Goal: Task Accomplishment & Management: Complete application form

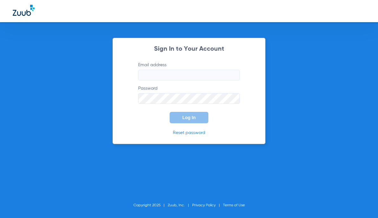
type input "[EMAIL_ADDRESS][DOMAIN_NAME]"
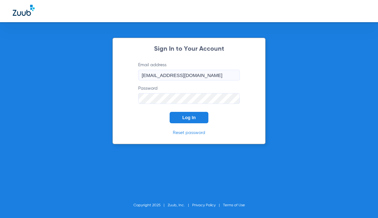
click at [191, 117] on span "Log In" at bounding box center [188, 117] width 13 height 5
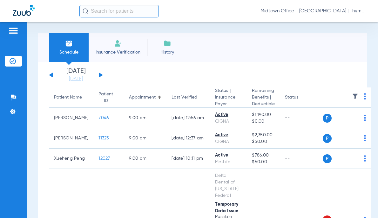
click at [115, 10] on input "text" at bounding box center [118, 11] width 79 height 13
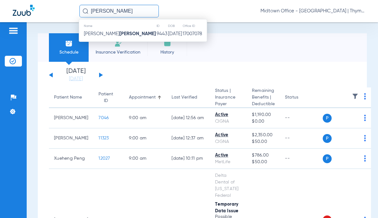
type input "[PERSON_NAME]"
click at [156, 37] on td "9443" at bounding box center [161, 34] width 11 height 9
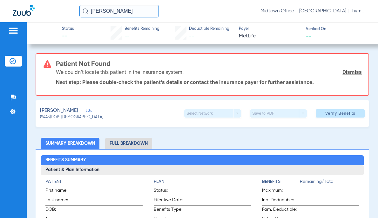
click at [86, 110] on span "Edit" at bounding box center [89, 112] width 6 height 6
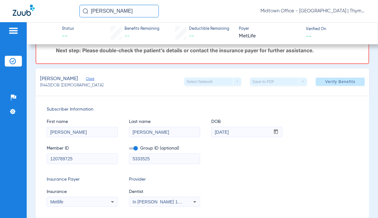
scroll to position [63, 0]
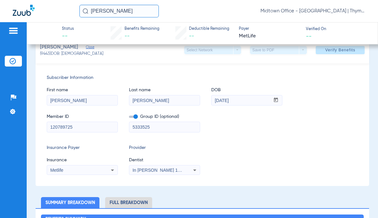
click at [142, 157] on span "Dentist" at bounding box center [164, 160] width 71 height 7
click at [138, 128] on input "5333525" at bounding box center [164, 127] width 70 height 10
click at [135, 117] on span at bounding box center [133, 117] width 9 height 2
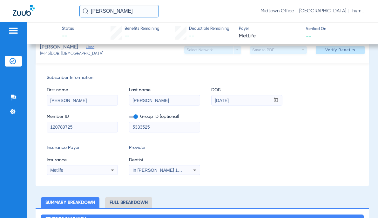
click at [129, 118] on input "checkbox" at bounding box center [129, 118] width 0 height 0
click at [156, 170] on span "In [PERSON_NAME] 1205114618" at bounding box center [165, 170] width 67 height 5
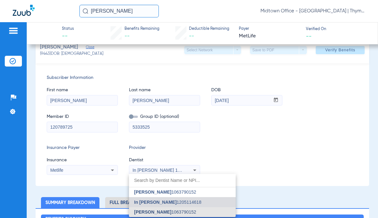
click at [161, 212] on span "[PERSON_NAME]" at bounding box center [152, 212] width 37 height 5
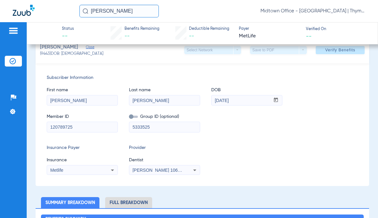
click at [138, 129] on input "5333525" at bounding box center [164, 127] width 70 height 10
click at [139, 130] on input "5333525" at bounding box center [164, 127] width 70 height 10
type input "533525"
click at [144, 127] on input "533525" at bounding box center [164, 127] width 70 height 10
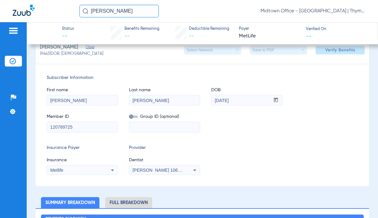
click at [329, 52] on span "Verify Benefits" at bounding box center [340, 50] width 30 height 5
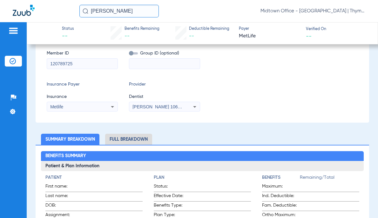
scroll to position [0, 0]
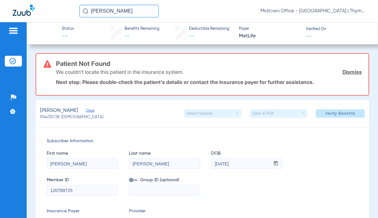
click at [349, 72] on link "Dismiss" at bounding box center [351, 72] width 19 height 6
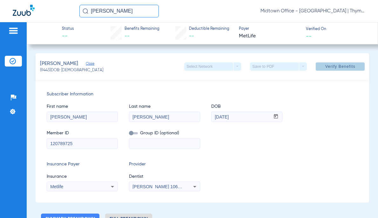
click at [326, 69] on span "Verify Benefits" at bounding box center [340, 66] width 30 height 5
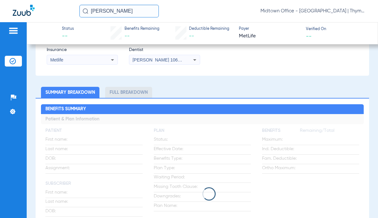
click at [108, 12] on input "[PERSON_NAME]" at bounding box center [118, 11] width 79 height 13
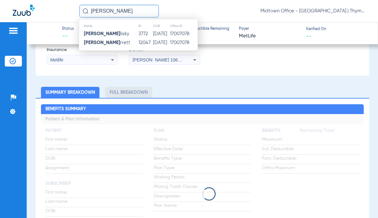
type input "[PERSON_NAME]"
click at [120, 43] on span "[PERSON_NAME] rrett" at bounding box center [107, 42] width 46 height 5
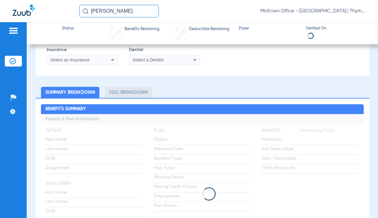
type input "[PERSON_NAME]"
type input "[DATE]"
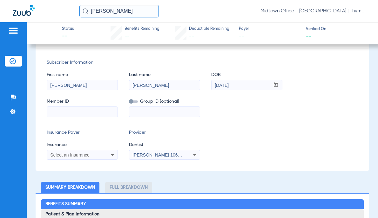
scroll to position [99, 0]
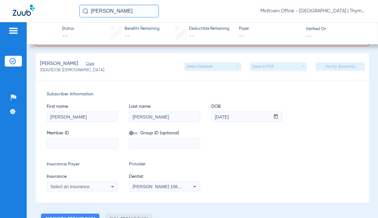
click at [67, 117] on input "[PERSON_NAME]" at bounding box center [82, 117] width 70 height 10
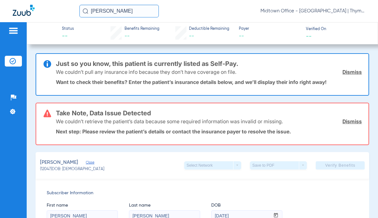
scroll to position [63, 0]
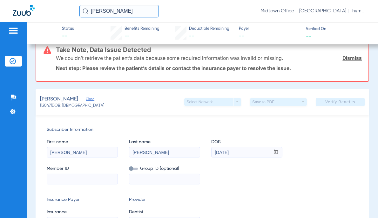
click at [64, 152] on input "[PERSON_NAME]" at bounding box center [82, 153] width 70 height 10
type input "[PERSON_NAME]"
click at [71, 179] on input at bounding box center [82, 179] width 70 height 10
paste input "941158635"
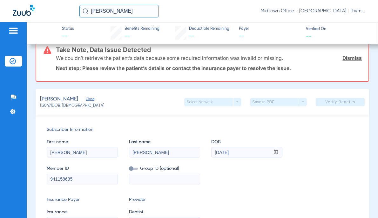
type input "941158635"
click at [218, 153] on input "[DATE]" at bounding box center [240, 153] width 58 height 10
type input "[DATE]"
click at [220, 201] on div "Insurance Payer Insurance Select an Insurance Provider Dentist [PERSON_NAME] 10…" at bounding box center [202, 212] width 311 height 30
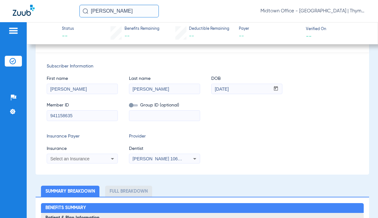
click at [91, 158] on div "Select an Insurance" at bounding box center [75, 159] width 51 height 4
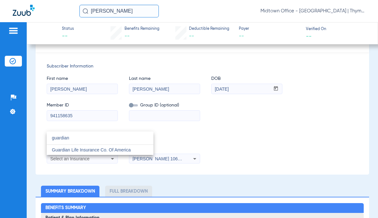
type input "guardian"
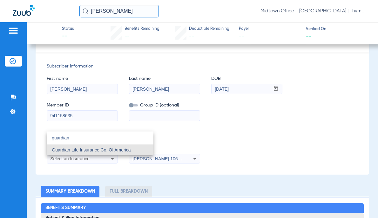
click at [81, 148] on span "Guardian Life Insurance Co. Of America" at bounding box center [91, 150] width 79 height 5
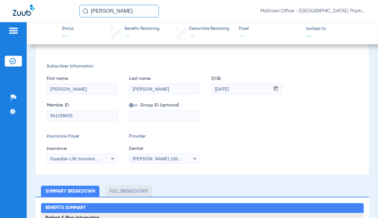
click at [161, 157] on span "[PERSON_NAME] 1063790152" at bounding box center [163, 159] width 63 height 5
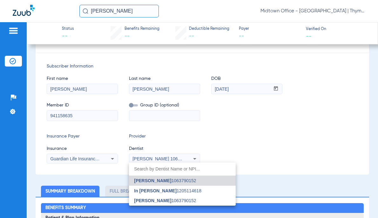
click at [161, 199] on span "[PERSON_NAME]" at bounding box center [152, 200] width 37 height 5
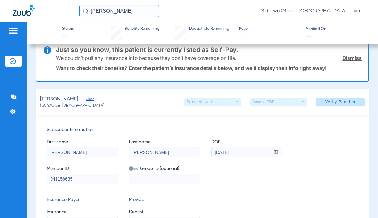
scroll to position [0, 0]
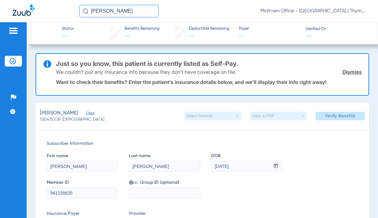
click at [348, 72] on link "Dismiss" at bounding box center [351, 72] width 19 height 6
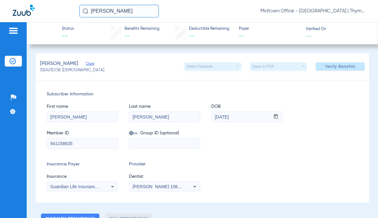
click at [169, 188] on span "[PERSON_NAME] 1063790152" at bounding box center [163, 186] width 63 height 5
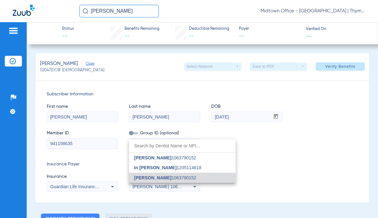
click at [165, 178] on span "[PERSON_NAME] 1063790152" at bounding box center [165, 178] width 62 height 4
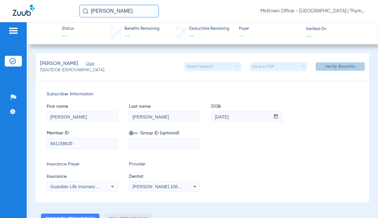
click at [337, 70] on span at bounding box center [340, 66] width 49 height 15
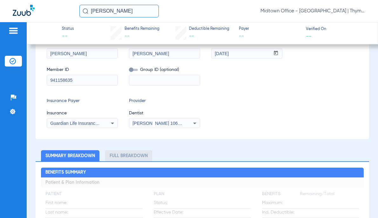
scroll to position [113, 0]
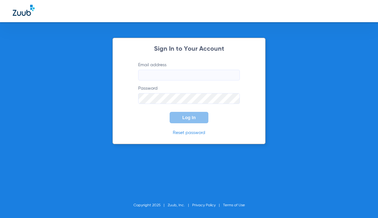
type input "[EMAIL_ADDRESS][DOMAIN_NAME]"
